Goal: Complete application form

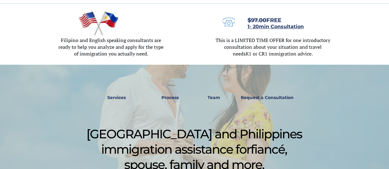
scroll to position [277, 0]
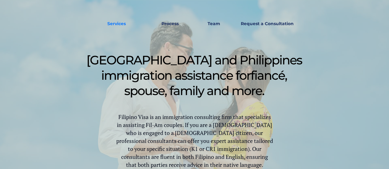
click at [112, 24] on strong "Services" at bounding box center [116, 24] width 18 height 6
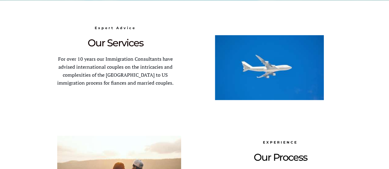
click at [195, 85] on div at bounding box center [194, 124] width 289 height 248
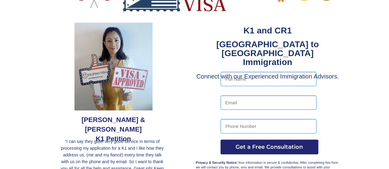
scroll to position [0, 0]
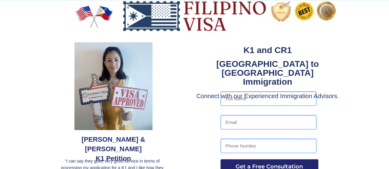
scroll to position [277, 0]
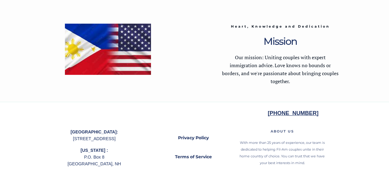
scroll to position [1308, 0]
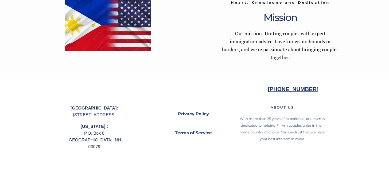
click at [283, 89] on strong "[PHONE_NUMBER]" at bounding box center [293, 89] width 51 height 6
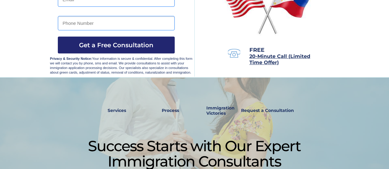
scroll to position [0, 0]
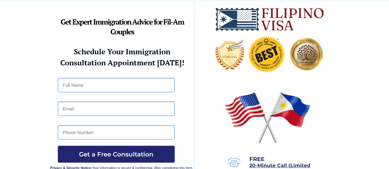
click at [97, 87] on input "text" at bounding box center [116, 85] width 117 height 14
type input "[PERSON_NAME]"
click at [98, 110] on input "email" at bounding box center [116, 109] width 117 height 14
type input "[EMAIL_ADDRESS][DOMAIN_NAME]"
click at [72, 130] on input "tel" at bounding box center [116, 132] width 117 height 14
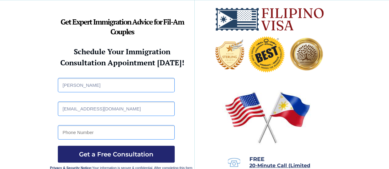
click at [77, 133] on input "tel" at bounding box center [116, 132] width 117 height 14
type input "4128629128"
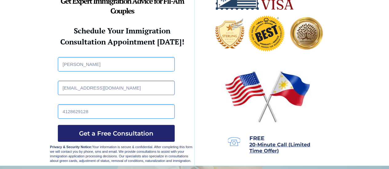
scroll to position [31, 0]
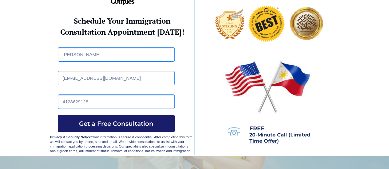
click at [141, 123] on span "Get a Free Consultation" at bounding box center [116, 123] width 117 height 7
